Goal: Task Accomplishment & Management: Use online tool/utility

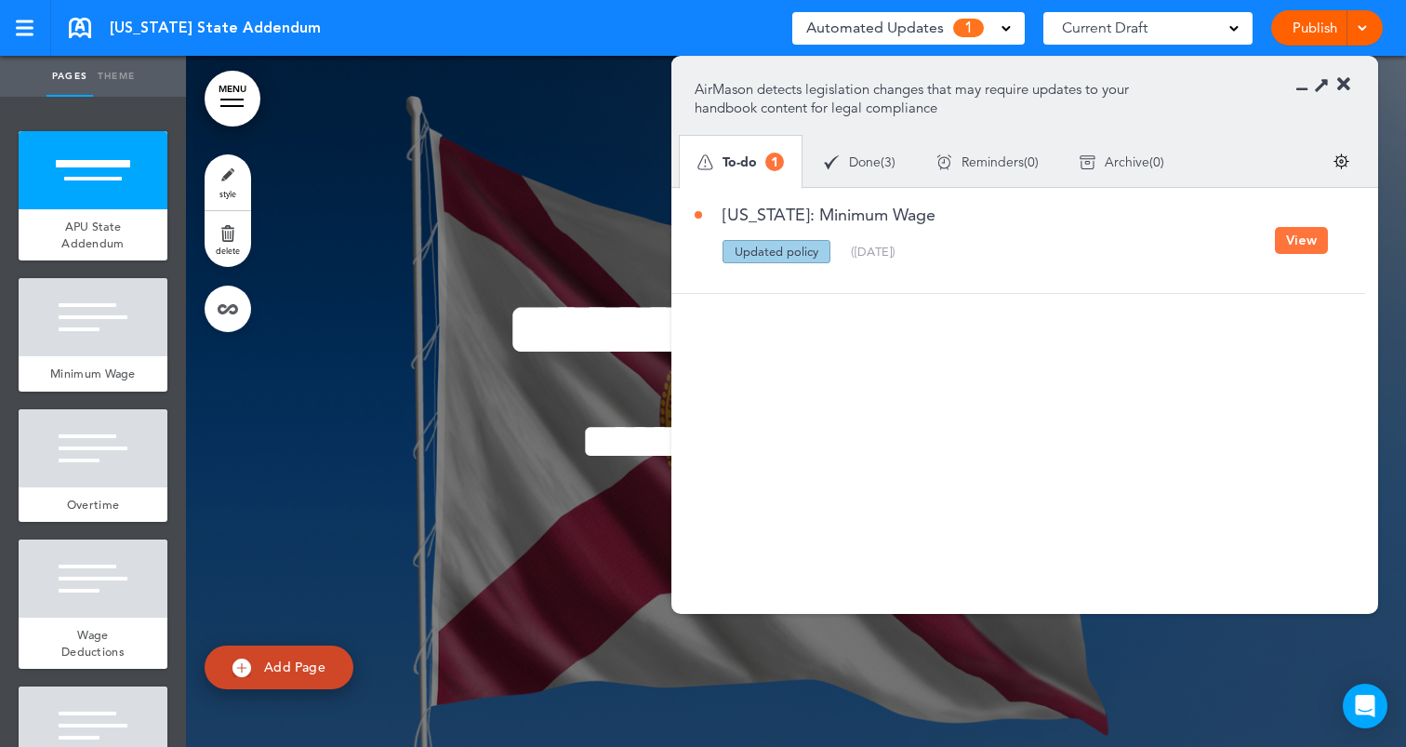
click at [1312, 241] on button "View" at bounding box center [1301, 240] width 53 height 27
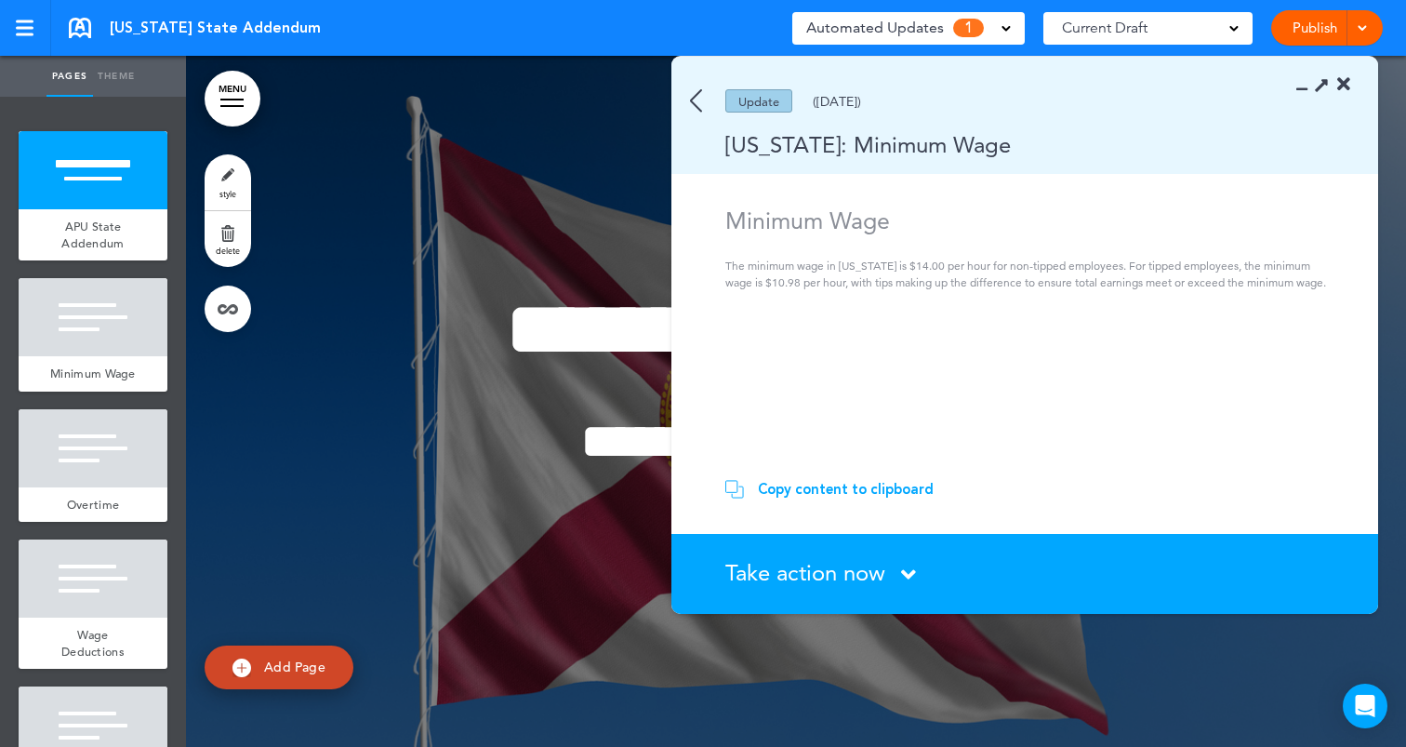
click at [853, 494] on div "Copy content to clipboard" at bounding box center [846, 489] width 176 height 19
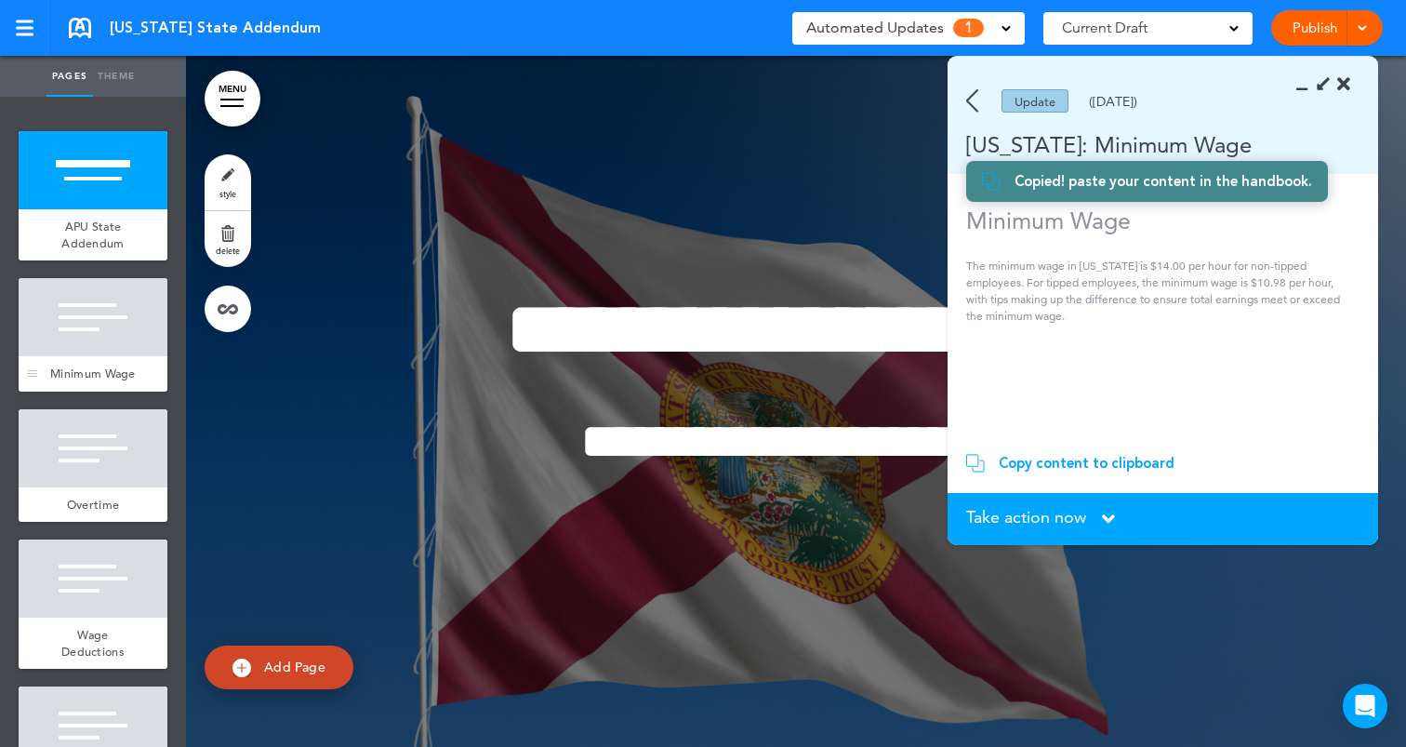
click at [113, 377] on span "Minimum Wage" at bounding box center [93, 374] width 86 height 16
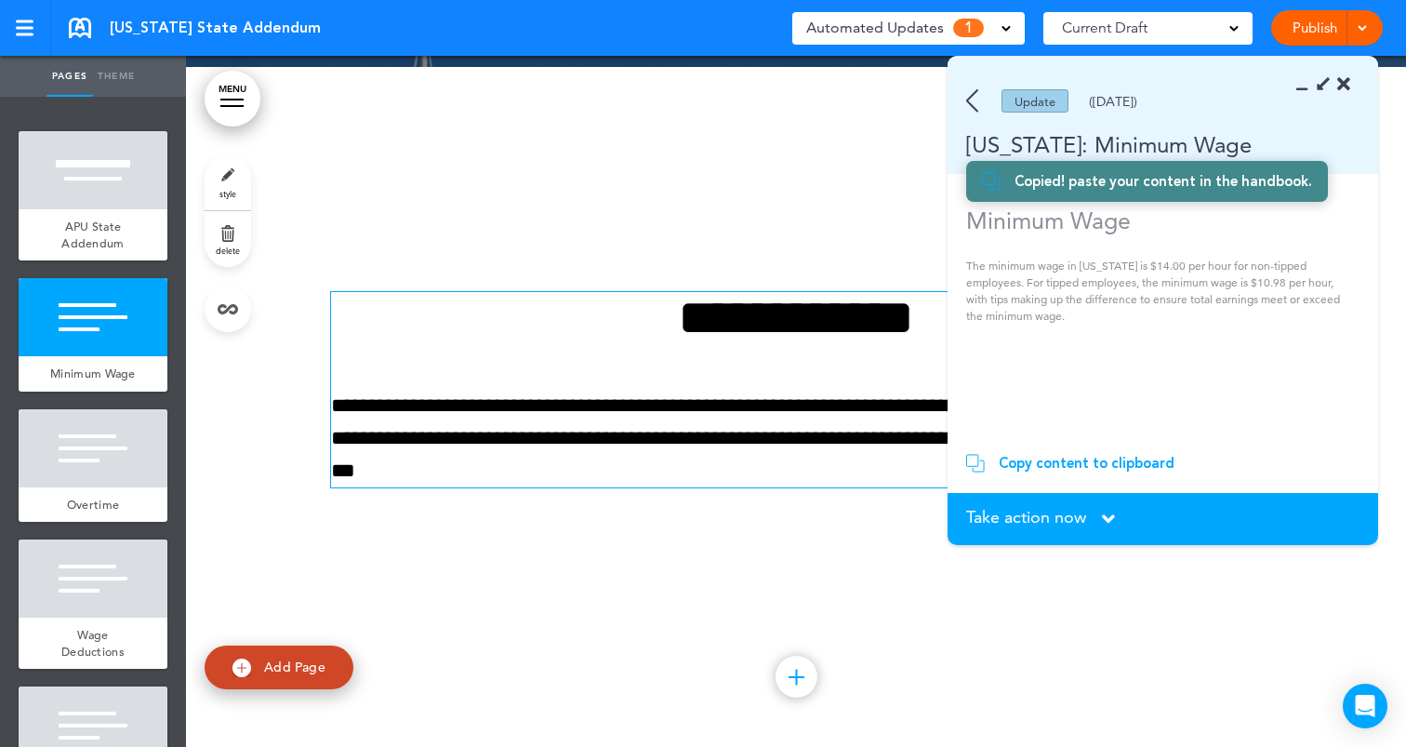
scroll to position [691, 0]
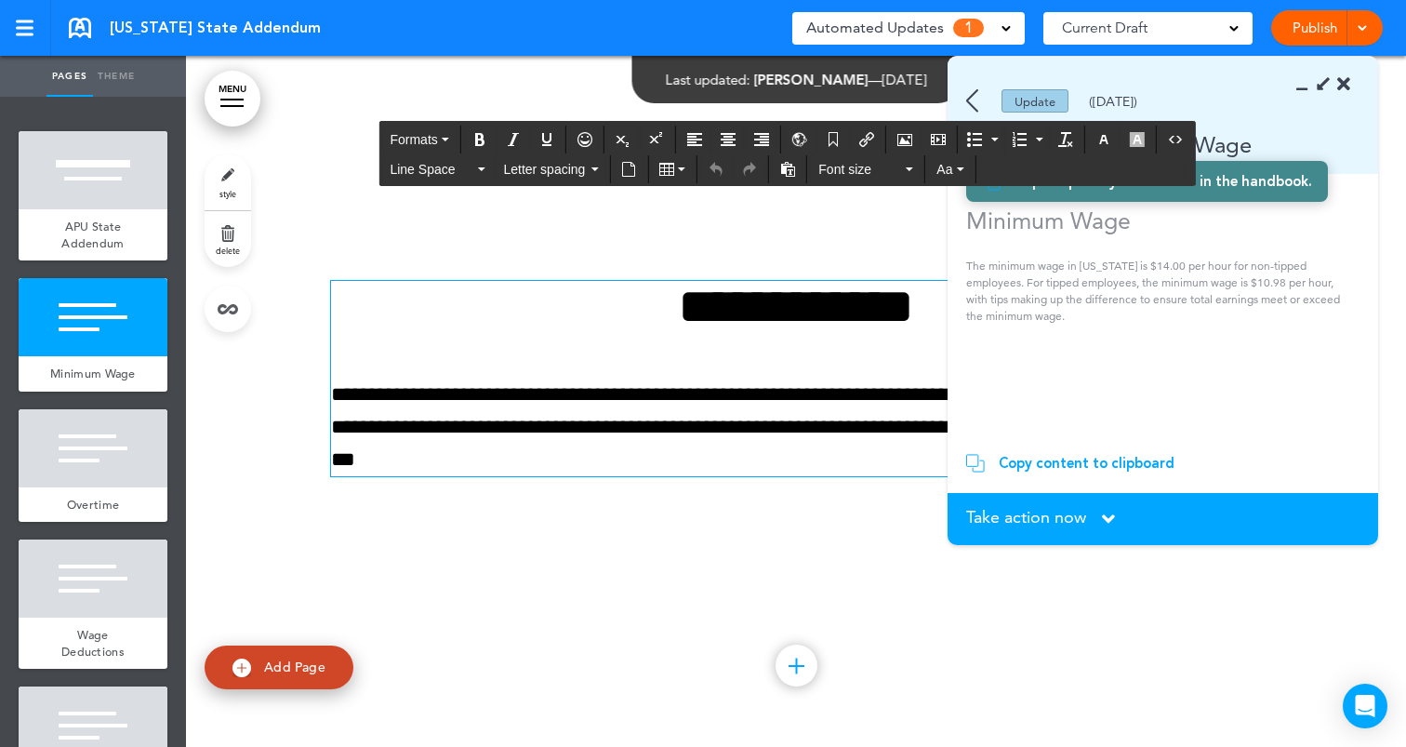
click at [730, 468] on p "**********" at bounding box center [796, 428] width 930 height 98
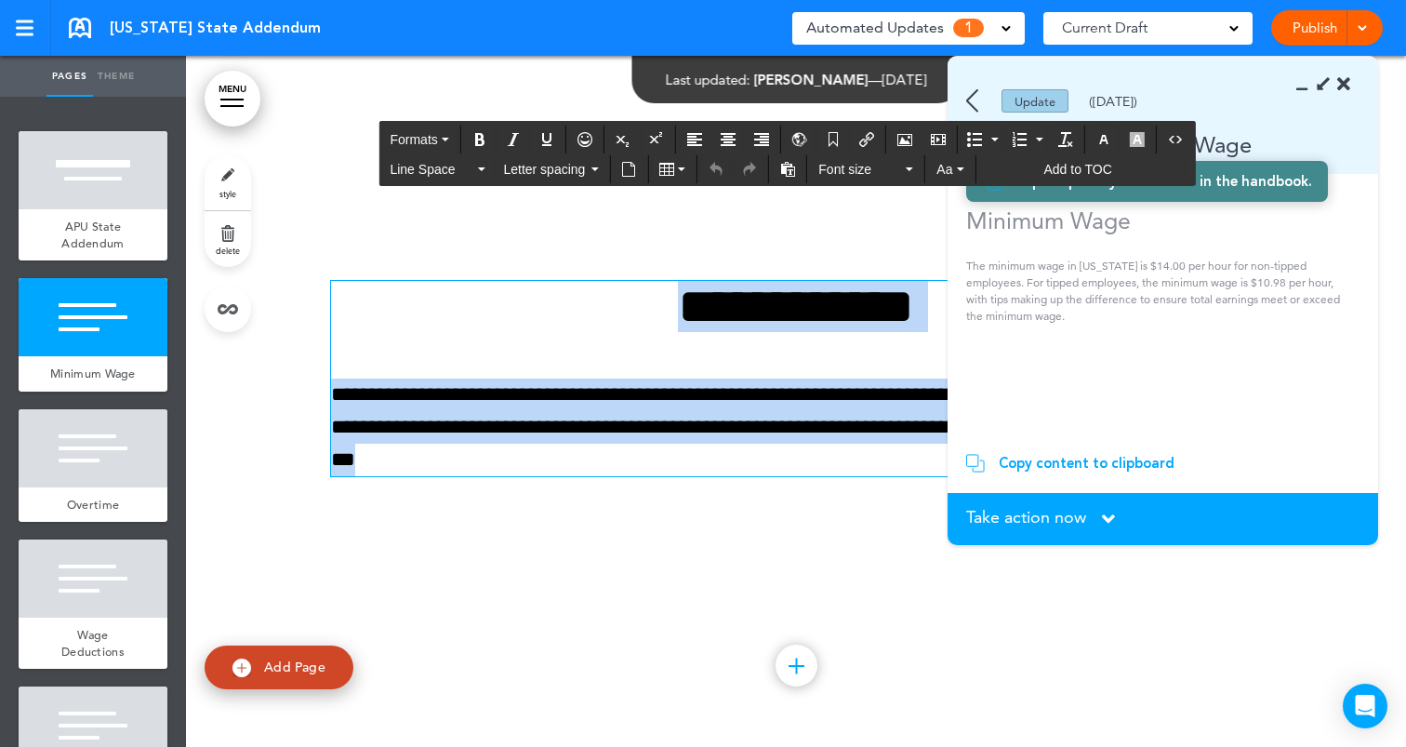
drag, startPoint x: 729, startPoint y: 466, endPoint x: 620, endPoint y: 280, distance: 216.0
click at [620, 281] on div "**********" at bounding box center [796, 378] width 930 height 195
paste div
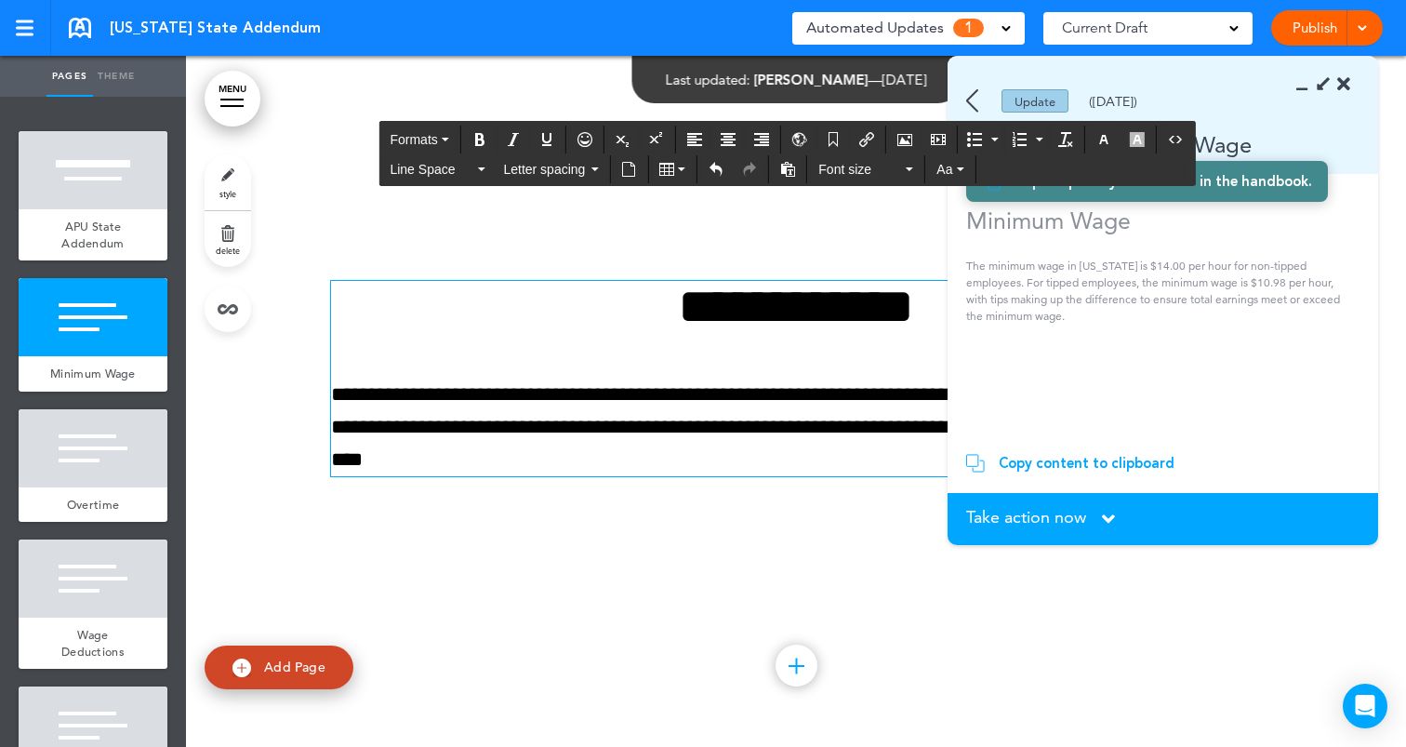
click at [1013, 504] on section "Take action now Click here to change the status What would you like to do? I ha…" at bounding box center [1163, 519] width 431 height 52
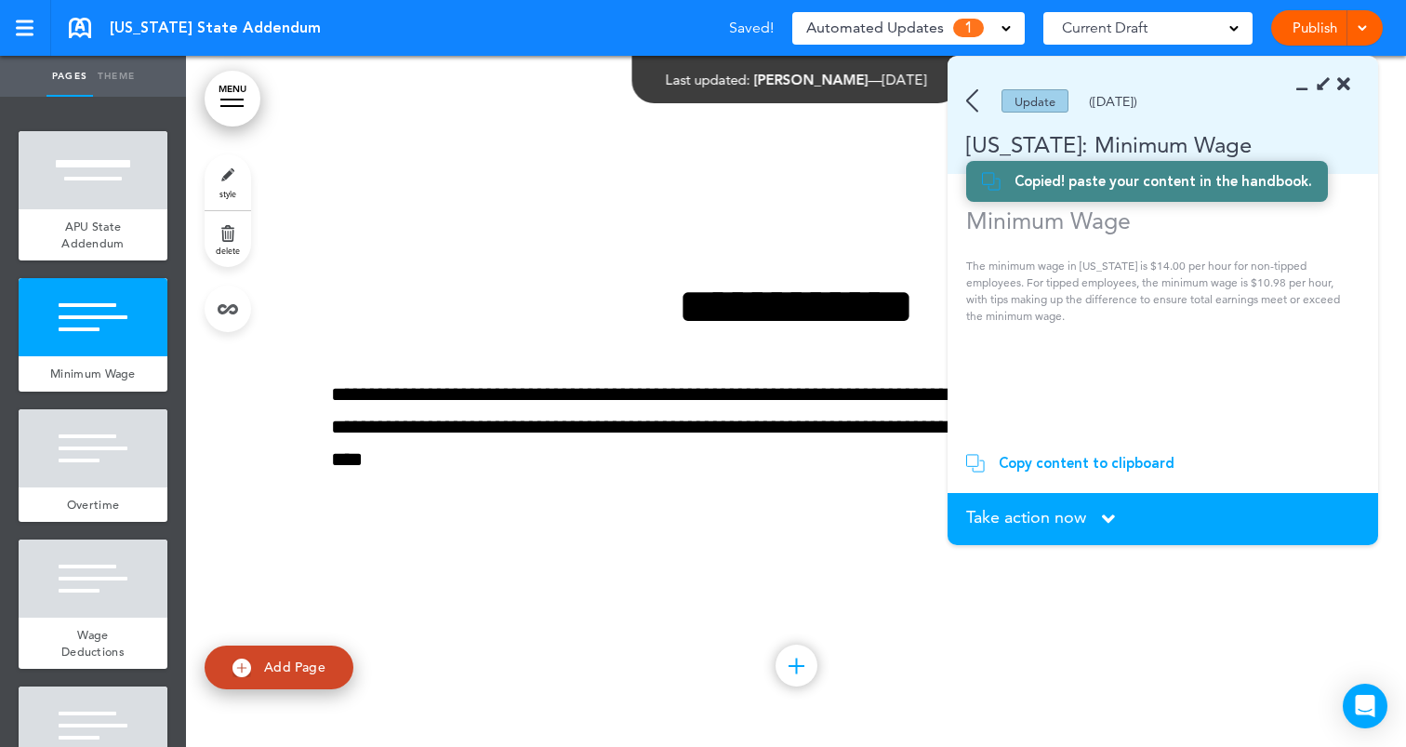
click at [1020, 519] on span "Take action now" at bounding box center [1026, 517] width 120 height 17
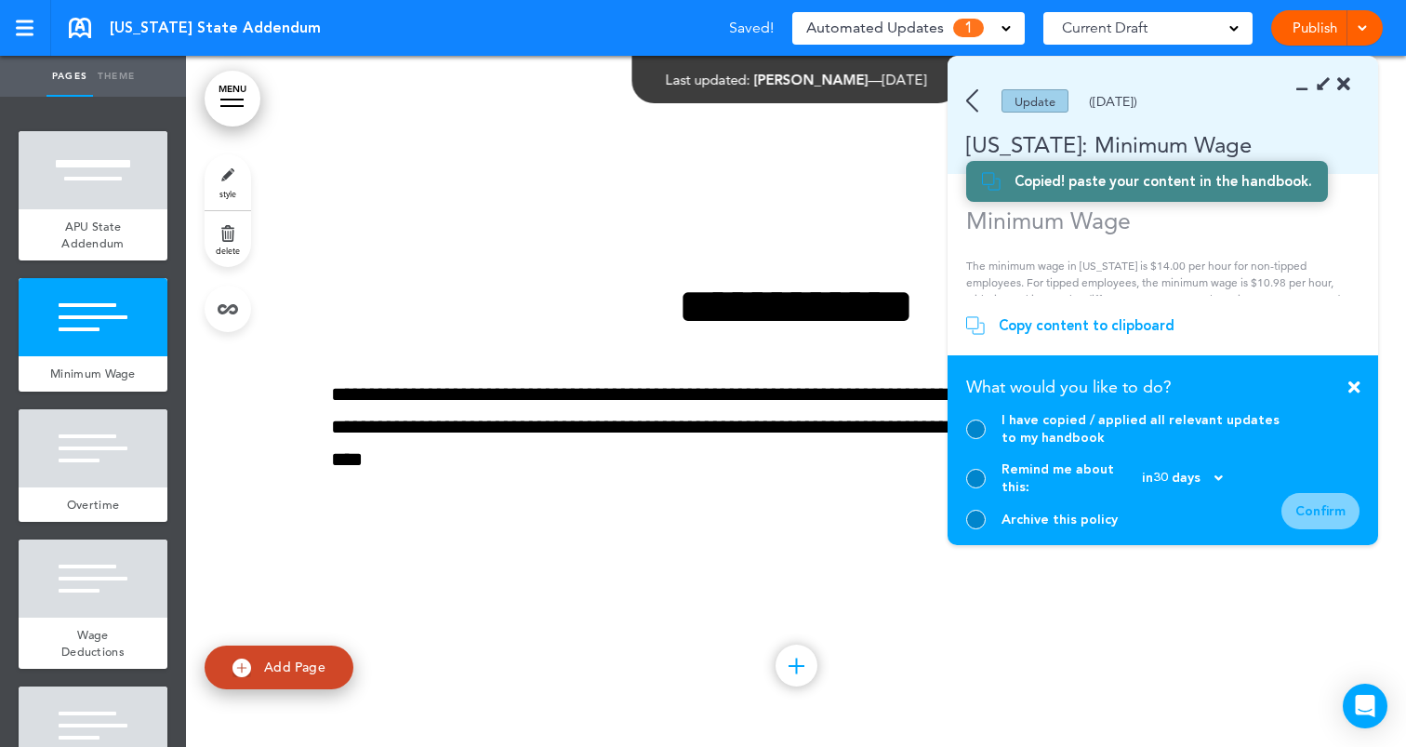
click at [1044, 446] on div "I have copied / applied all relevant updates to my handbook" at bounding box center [1142, 428] width 280 height 35
drag, startPoint x: 979, startPoint y: 448, endPoint x: 1033, endPoint y: 459, distance: 54.9
click at [979, 439] on div at bounding box center [976, 430] width 20 height 20
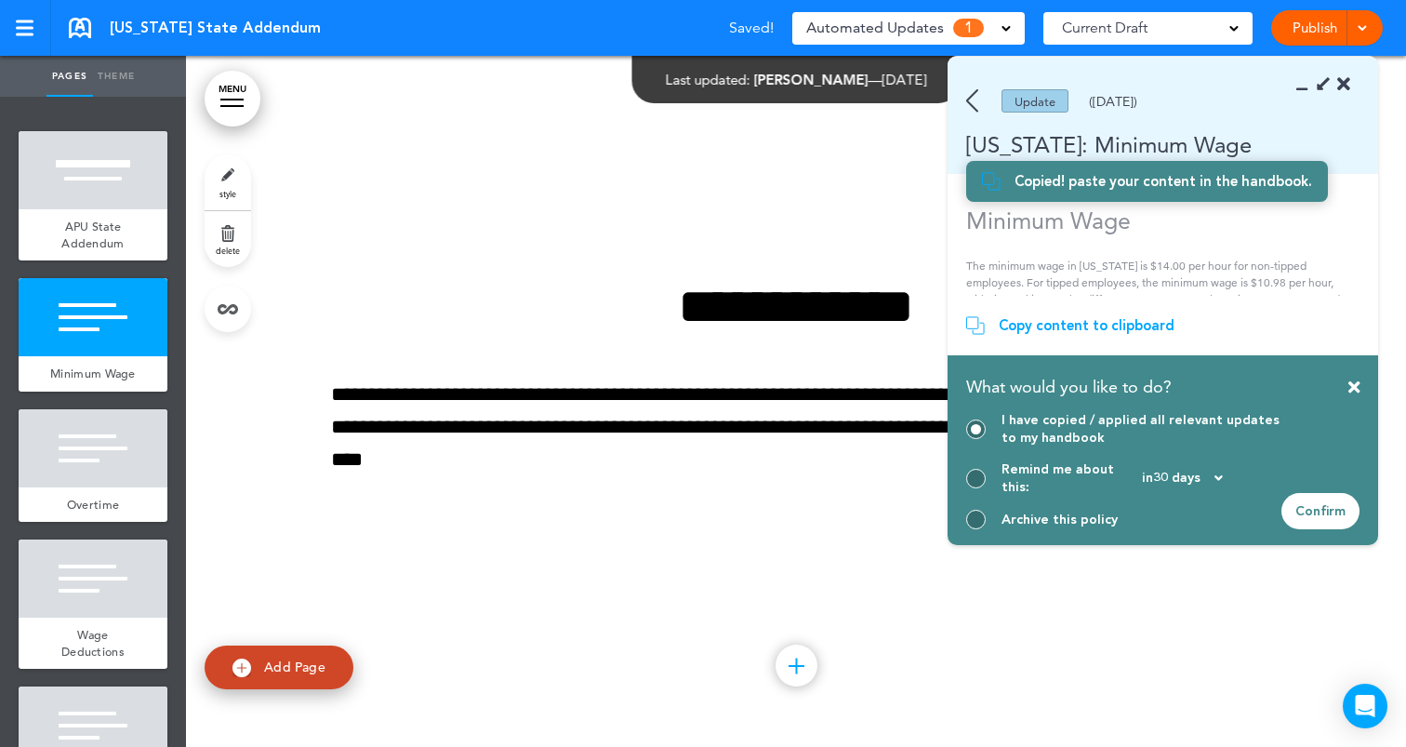
click at [1313, 514] on div "Confirm" at bounding box center [1321, 511] width 78 height 36
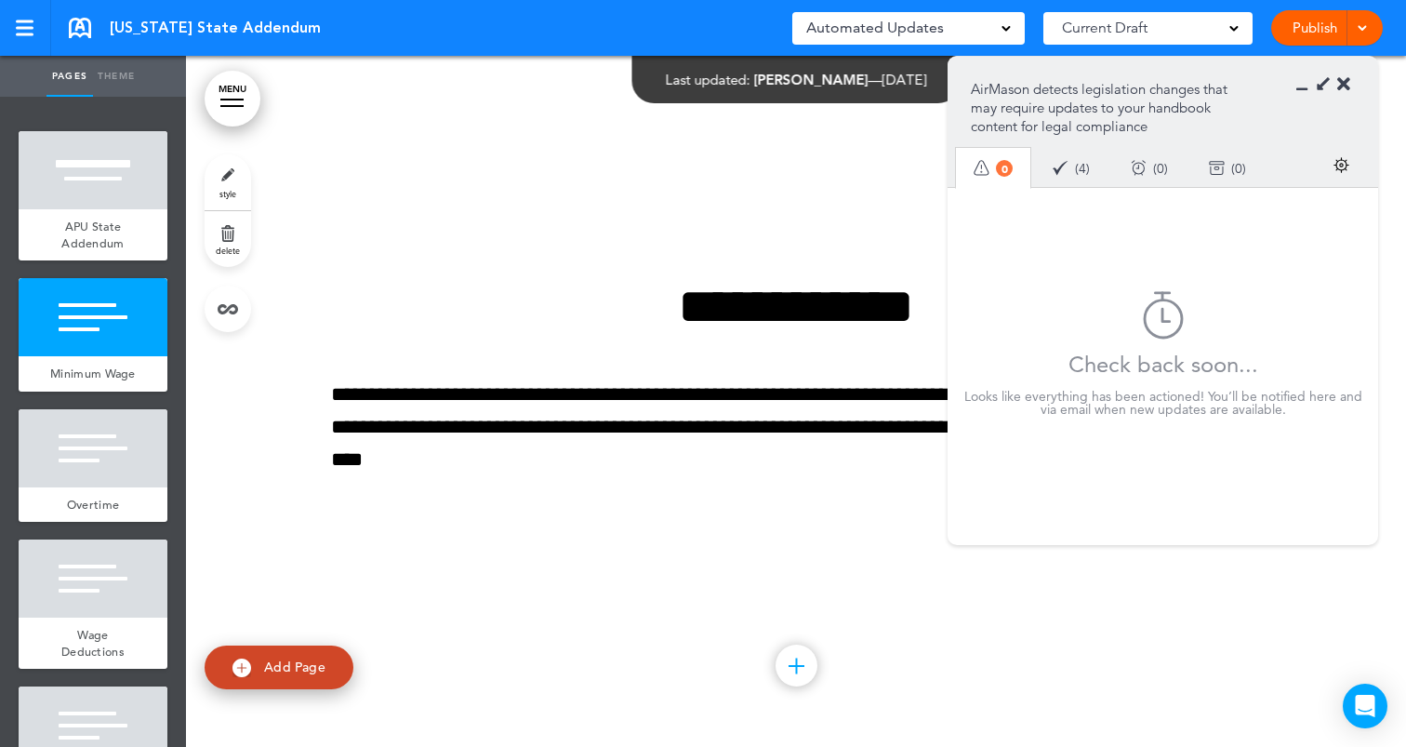
click at [1330, 35] on link "Publish" at bounding box center [1315, 27] width 59 height 35
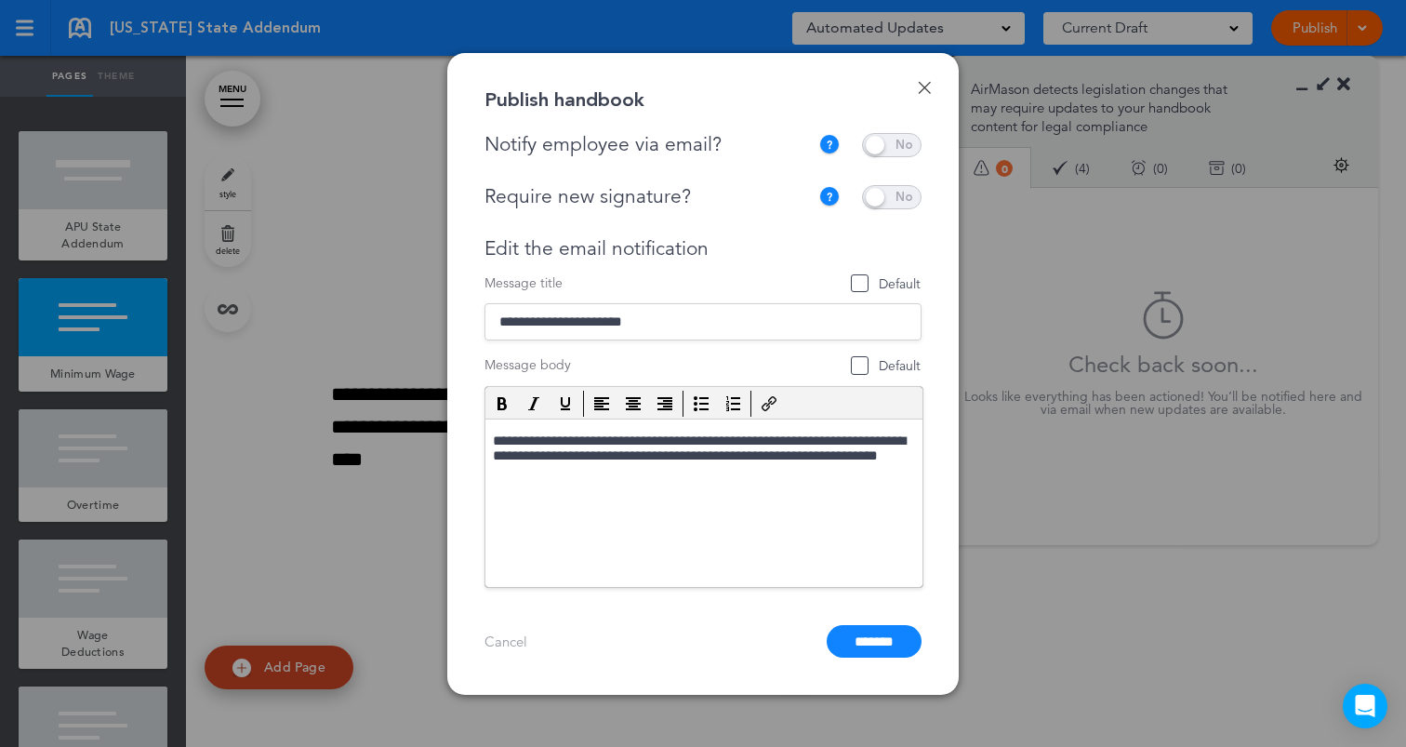
click at [886, 145] on span at bounding box center [892, 145] width 60 height 24
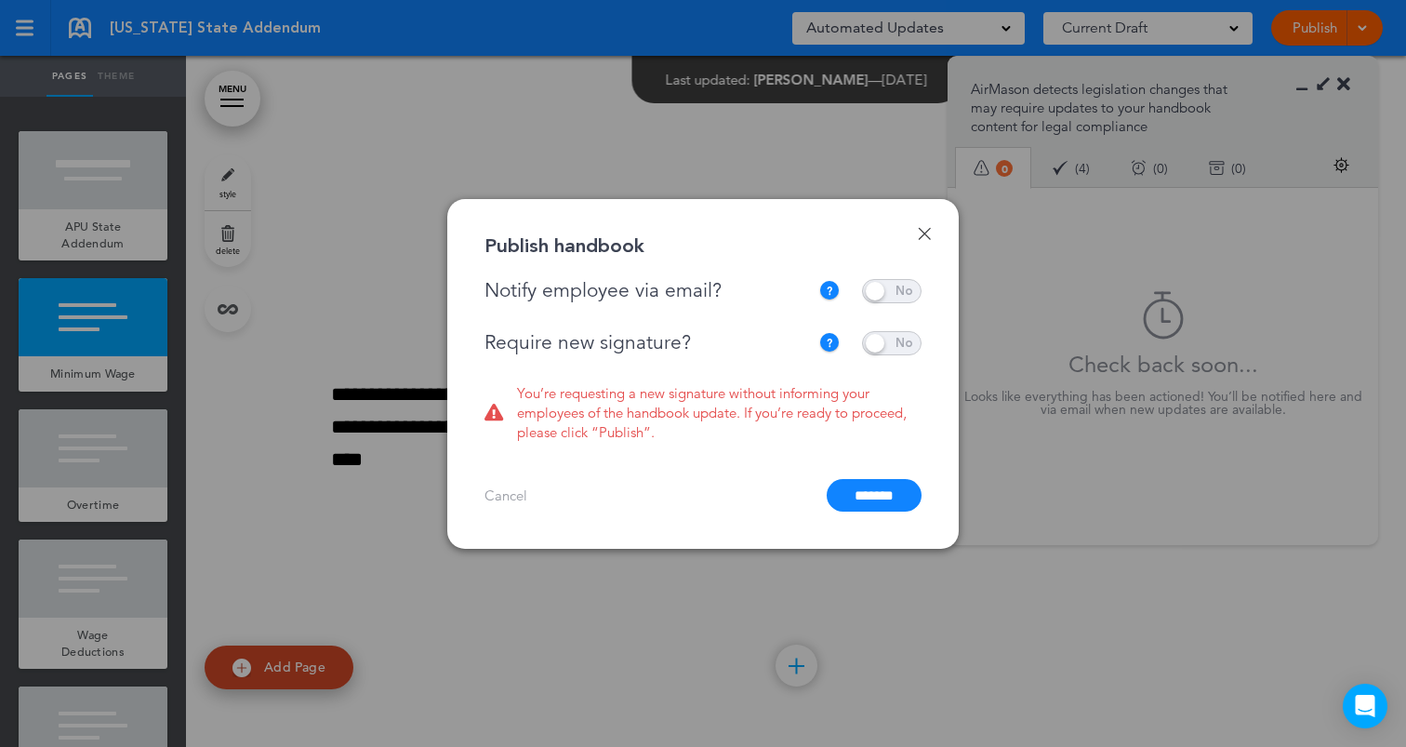
click at [899, 350] on span at bounding box center [892, 343] width 60 height 24
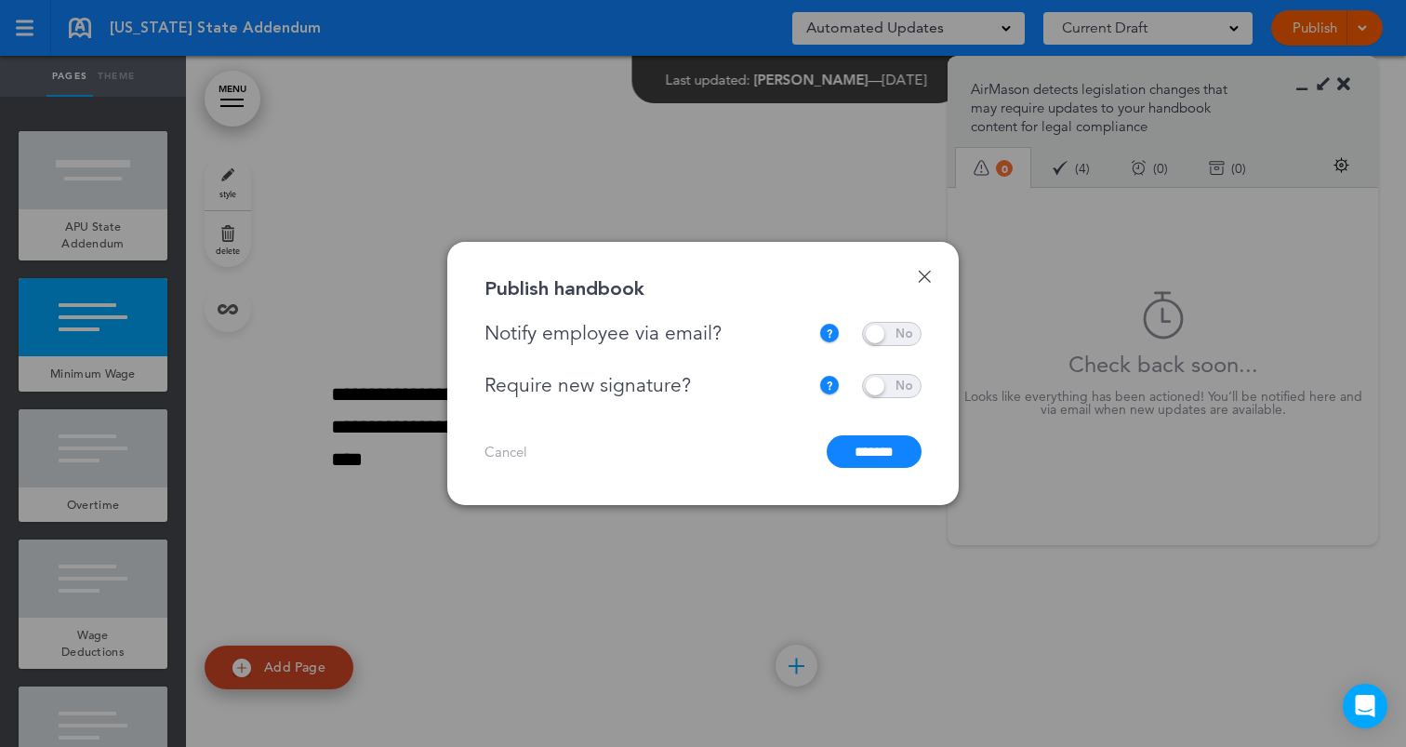
click at [888, 459] on input "*******" at bounding box center [874, 451] width 95 height 33
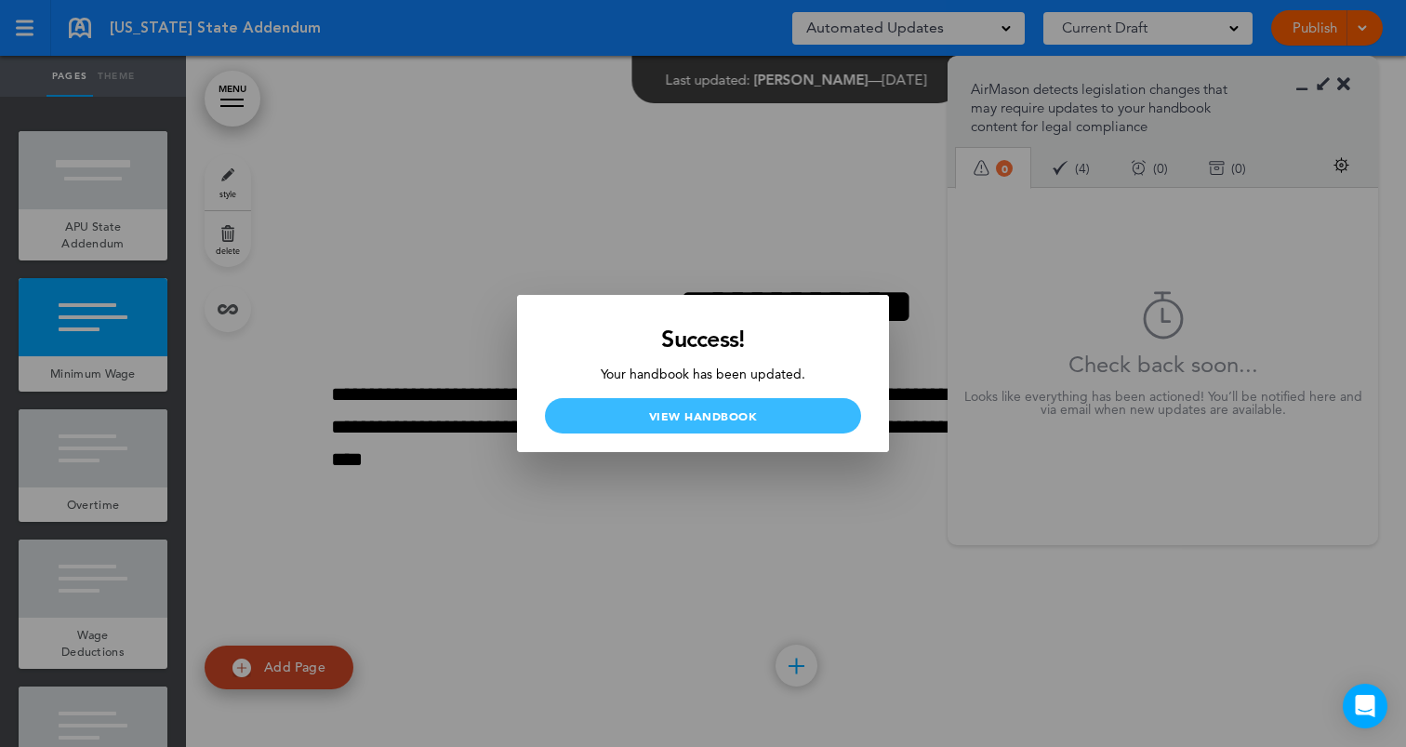
click at [793, 419] on link "View Handbook" at bounding box center [703, 415] width 316 height 35
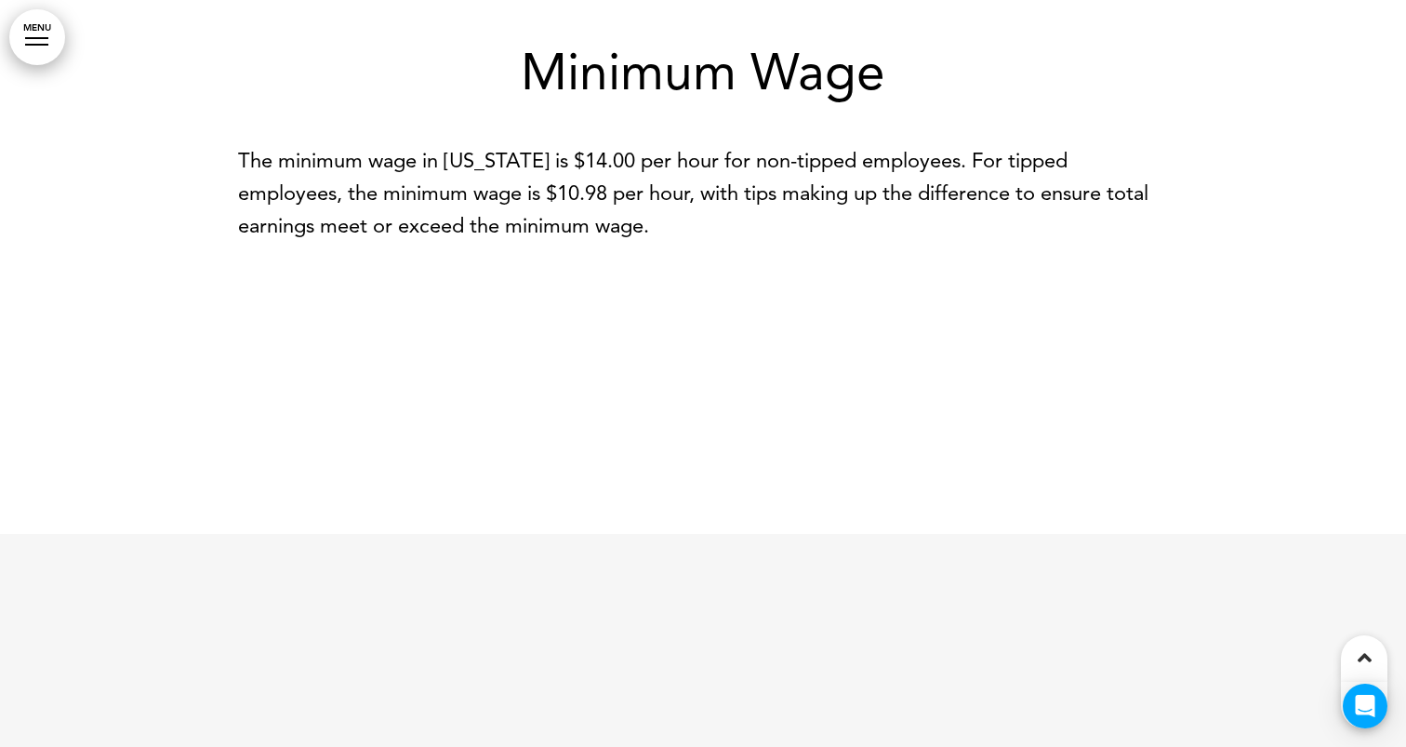
scroll to position [966, 0]
